Goal: Find specific page/section: Find specific page/section

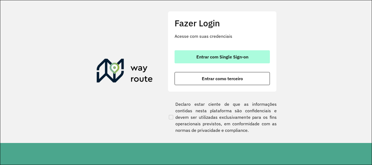
click at [203, 60] on button "Entrar com Single Sign-on" at bounding box center [221, 56] width 95 height 13
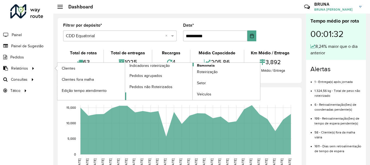
click at [201, 65] on span "Romaneio" at bounding box center [206, 66] width 18 height 6
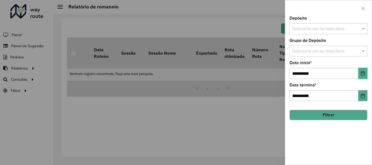
click at [359, 72] on button "Choose Date" at bounding box center [362, 73] width 9 height 11
click at [294, 155] on div "**********" at bounding box center [328, 90] width 87 height 149
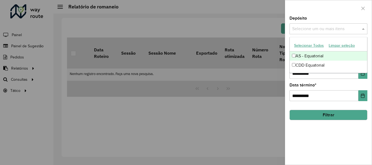
click at [329, 32] on input "text" at bounding box center [326, 29] width 70 height 7
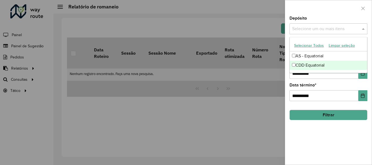
click at [304, 61] on div "CDD Equatorial" at bounding box center [328, 65] width 77 height 9
click at [321, 114] on button "Filtrar" at bounding box center [328, 115] width 78 height 10
